Goal: Transaction & Acquisition: Purchase product/service

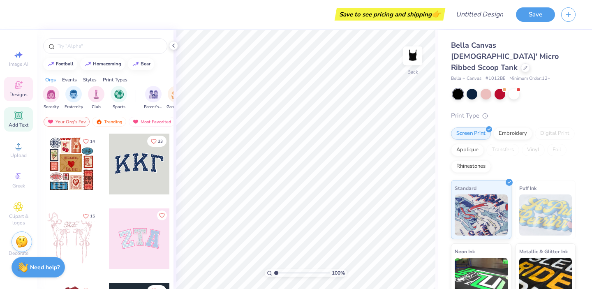
click at [18, 115] on icon at bounding box center [18, 115] width 6 height 6
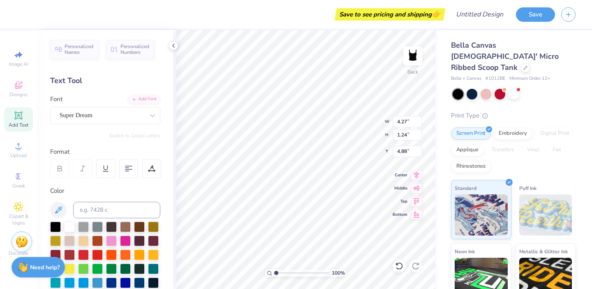
scroll to position [7, 1]
type textarea "X"
type textarea "Glow Esthetics"
click at [417, 174] on icon at bounding box center [416, 173] width 5 height 7
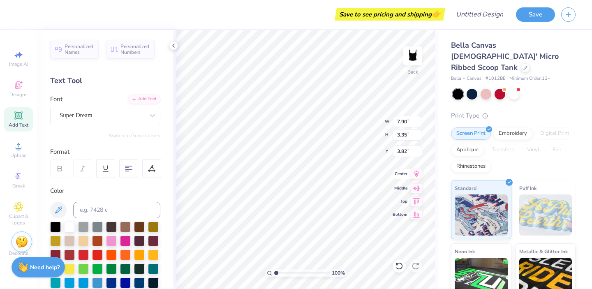
type input "7.90"
type input "3.35"
type input "2.00"
click at [128, 167] on icon at bounding box center [128, 168] width 7 height 7
click at [132, 192] on div "Color" at bounding box center [105, 190] width 110 height 9
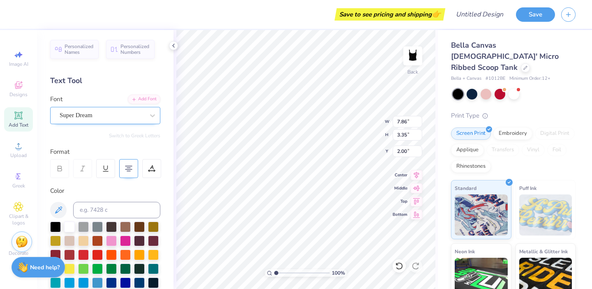
click at [74, 114] on div "Super Dream" at bounding box center [102, 115] width 86 height 13
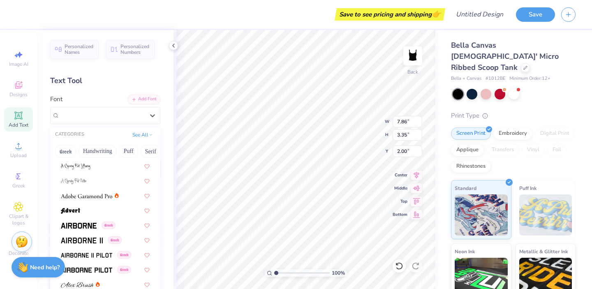
scroll to position [104, 0]
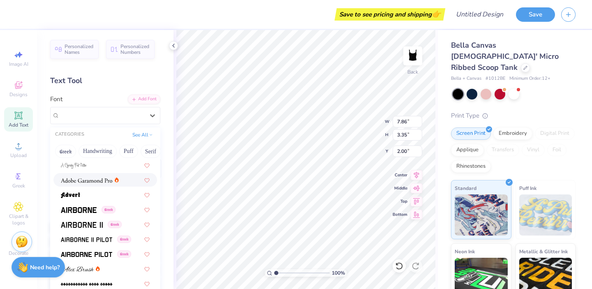
click at [99, 183] on img at bounding box center [86, 181] width 51 height 6
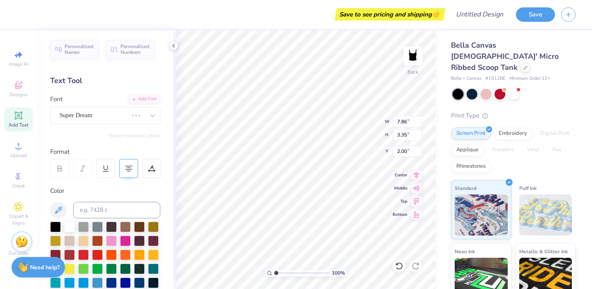
type input "5.91"
type input "3.40"
type input "1.98"
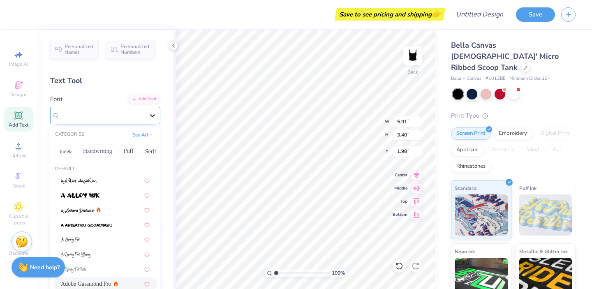
click at [149, 115] on icon at bounding box center [153, 115] width 8 height 8
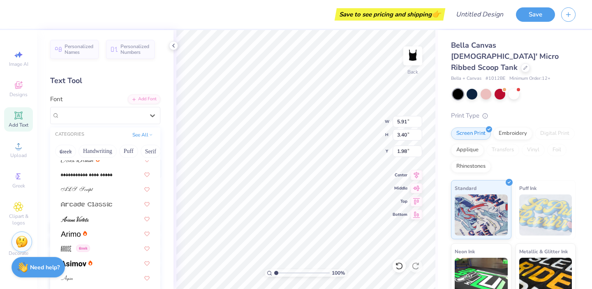
scroll to position [221, 0]
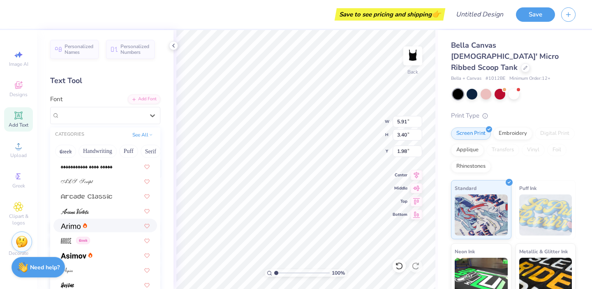
click at [85, 221] on div at bounding box center [74, 225] width 26 height 9
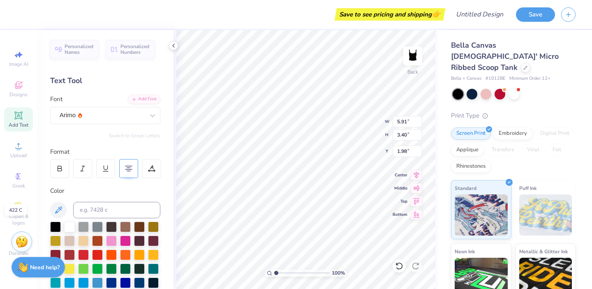
type input "6.95"
type input "3.41"
type input "1.97"
click at [149, 115] on icon at bounding box center [153, 115] width 8 height 8
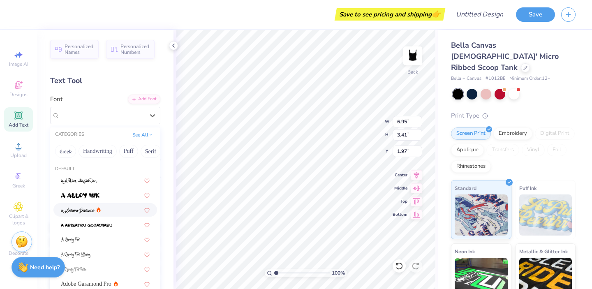
click at [92, 212] on img at bounding box center [78, 211] width 34 height 6
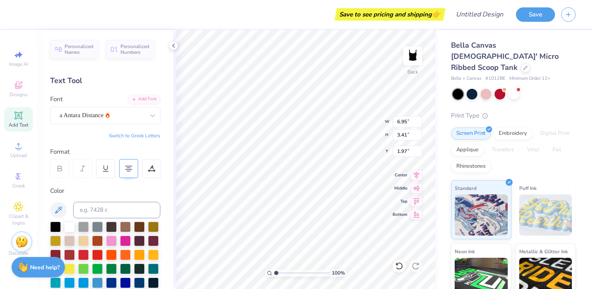
type input "4.44"
type input "3.77"
type input "1.79"
click at [149, 118] on icon at bounding box center [153, 115] width 8 height 8
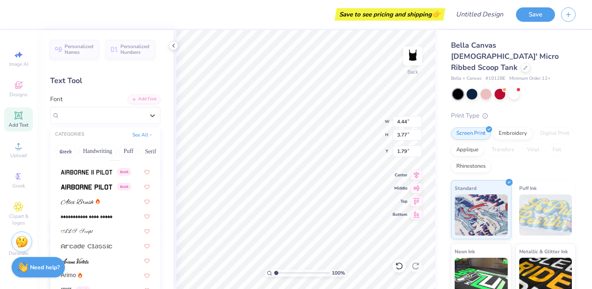
scroll to position [183, 0]
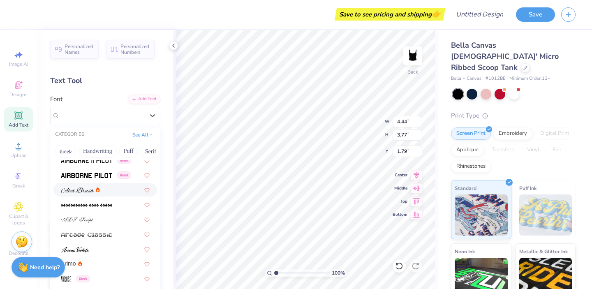
click at [93, 189] on img at bounding box center [77, 191] width 33 height 6
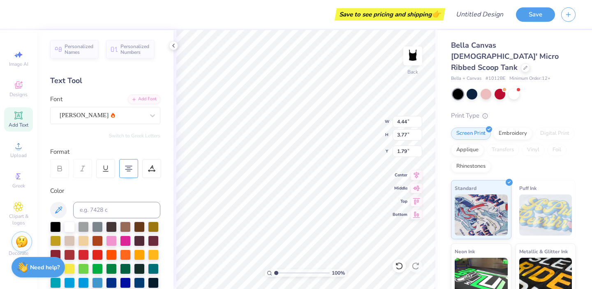
type input "5.63"
type input "3.39"
type input "1.98"
click at [149, 117] on icon at bounding box center [153, 115] width 8 height 8
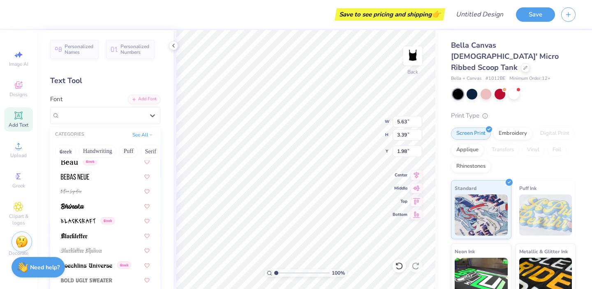
scroll to position [393, 0]
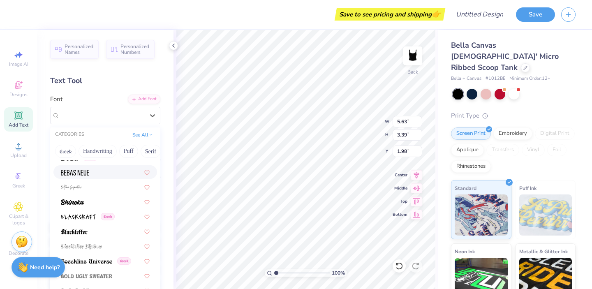
click at [108, 171] on div at bounding box center [105, 172] width 89 height 9
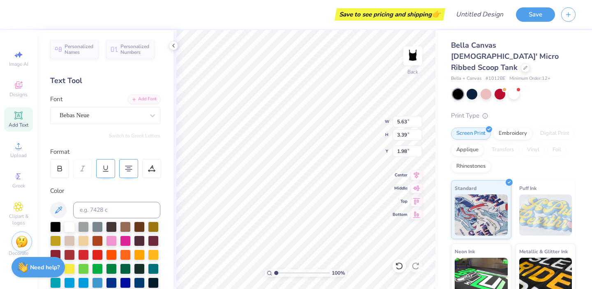
type input "5.40"
type input "3.38"
type input "1.99"
click at [144, 230] on div at bounding box center [139, 226] width 11 height 11
click at [131, 238] on div at bounding box center [125, 240] width 11 height 11
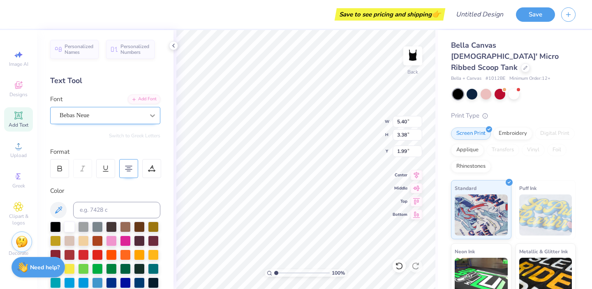
click at [150, 115] on icon at bounding box center [152, 115] width 5 height 3
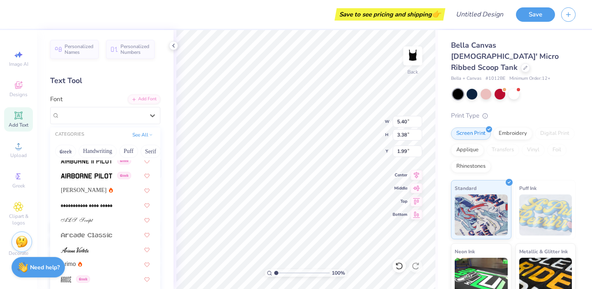
scroll to position [198, 0]
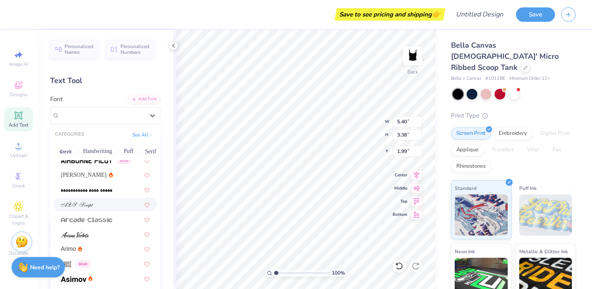
click at [106, 200] on div at bounding box center [105, 205] width 104 height 14
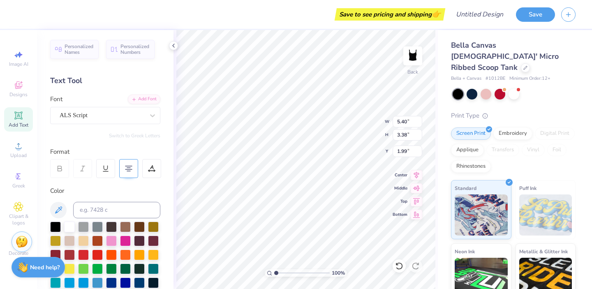
type input "4.48"
type input "3.64"
type input "1.86"
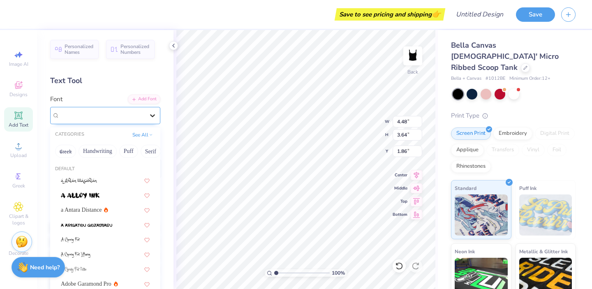
click at [149, 116] on icon at bounding box center [153, 115] width 8 height 8
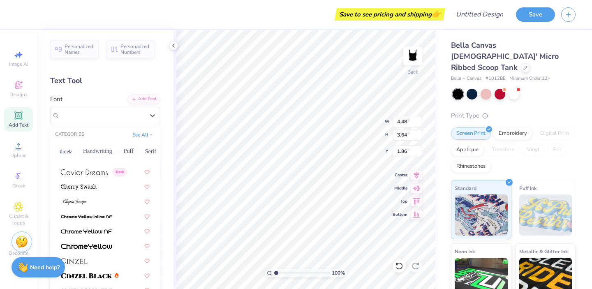
scroll to position [932, 0]
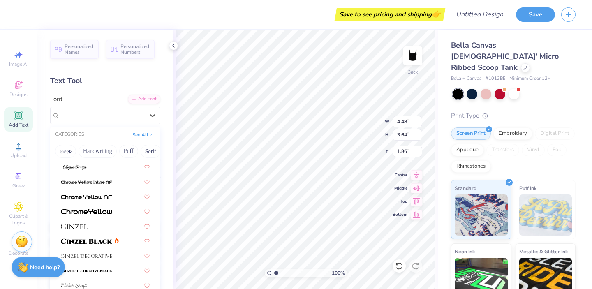
click at [158, 81] on div "Personalized Names Personalized Numbers Text Tool Add Font Font option ALS Scri…" at bounding box center [105, 159] width 137 height 259
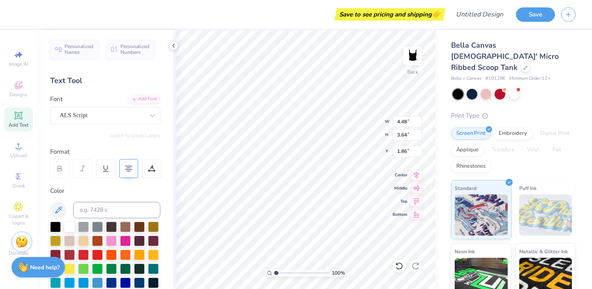
type input "5.64"
type input "4.58"
click at [418, 176] on icon at bounding box center [417, 174] width 12 height 10
click at [470, 91] on div "Bella Canvas [DEMOGRAPHIC_DATA]' Micro Ribbed Scoop Tank Bella + Canvas # 1012B…" at bounding box center [513, 203] width 125 height 326
click at [470, 88] on div at bounding box center [472, 93] width 11 height 11
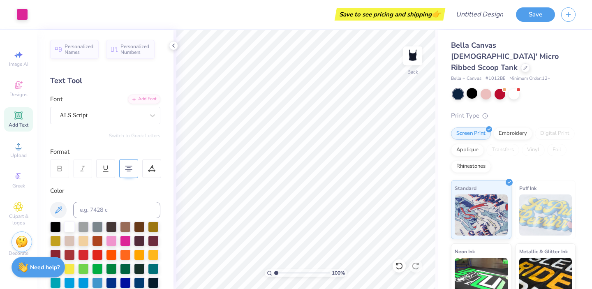
click at [458, 89] on div at bounding box center [458, 94] width 11 height 11
click at [471, 88] on div at bounding box center [472, 93] width 11 height 11
click at [485, 88] on div at bounding box center [486, 93] width 11 height 11
click at [471, 88] on div at bounding box center [472, 93] width 11 height 11
click at [545, 111] on div "Print Type" at bounding box center [513, 115] width 125 height 9
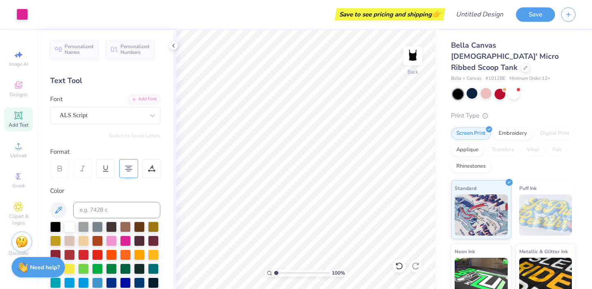
scroll to position [16, 0]
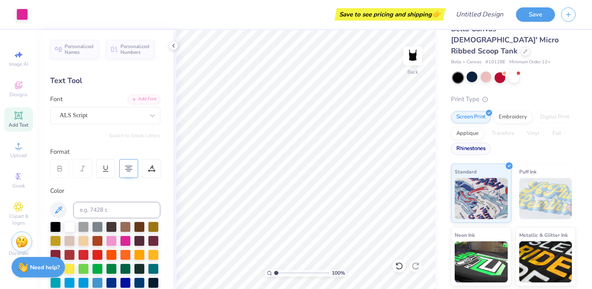
click at [491, 143] on div "Rhinestones" at bounding box center [471, 149] width 40 height 12
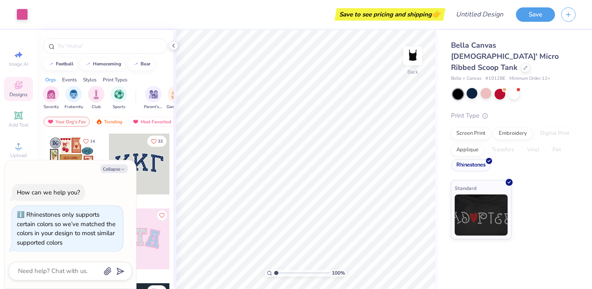
scroll to position [0, 0]
click at [475, 126] on div "Screen Print" at bounding box center [471, 132] width 40 height 12
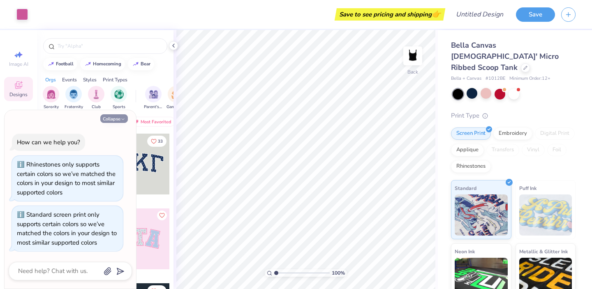
click at [111, 118] on button "Collapse" at bounding box center [114, 118] width 28 height 9
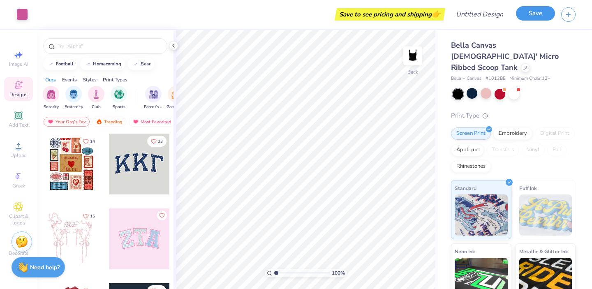
click at [532, 19] on button "Save" at bounding box center [535, 13] width 39 height 14
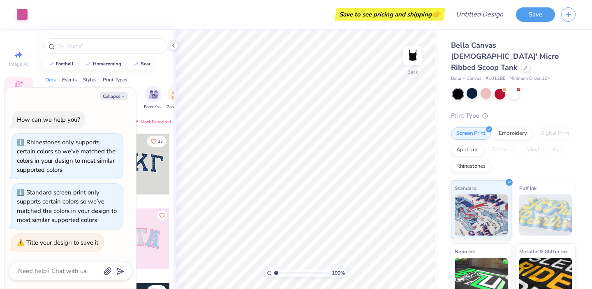
type textarea "x"
click at [82, 11] on div "Save to see pricing and shipping 👉" at bounding box center [238, 14] width 409 height 29
click at [357, 18] on div "Save to see pricing and shipping 👉" at bounding box center [390, 14] width 107 height 12
click at [289, 26] on div "Save to see pricing and shipping 👉" at bounding box center [238, 14] width 409 height 29
